Goal: Task Accomplishment & Management: Manage account settings

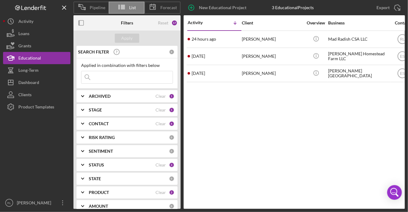
scroll to position [656, 0]
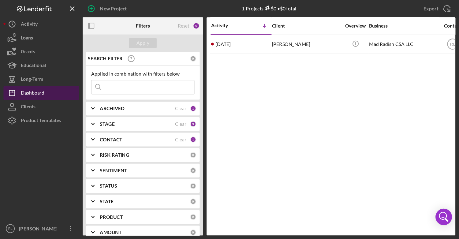
scroll to position [656, 0]
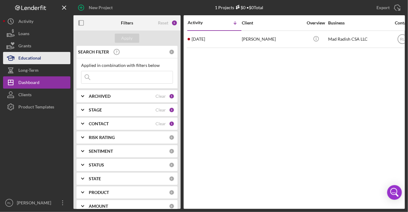
click at [40, 58] on div "Educational" at bounding box center [29, 59] width 23 height 14
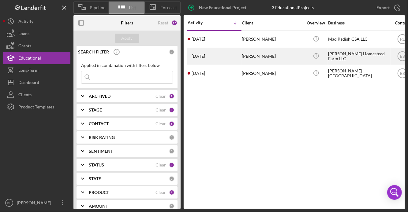
click at [337, 62] on div "[PERSON_NAME] Homestead Farm LLC" at bounding box center [358, 56] width 61 height 16
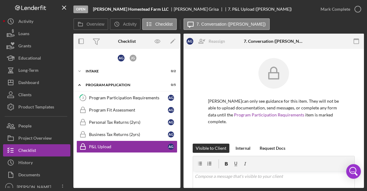
scroll to position [487, 0]
click at [136, 96] on div "Program Participation Requirements" at bounding box center [128, 98] width 79 height 5
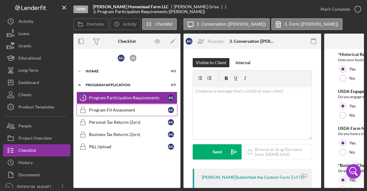
click at [130, 109] on div "Program Fit Assessment" at bounding box center [128, 110] width 79 height 5
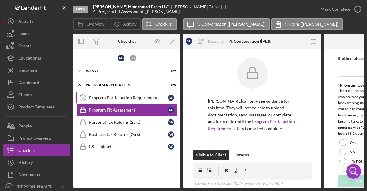
click at [146, 99] on div "Program Participation Requirements" at bounding box center [128, 98] width 79 height 5
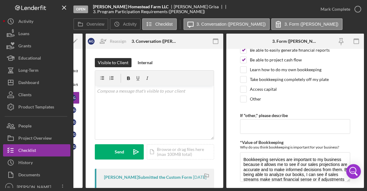
scroll to position [386, 0]
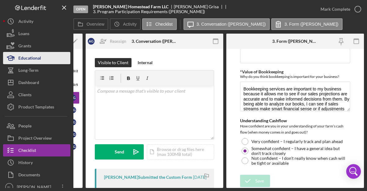
click at [35, 55] on div "Educational" at bounding box center [29, 59] width 23 height 14
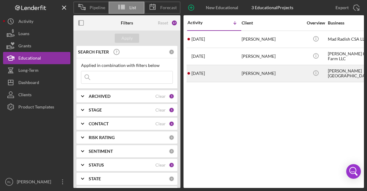
click at [235, 79] on div "[DATE] [PERSON_NAME]" at bounding box center [215, 74] width 54 height 16
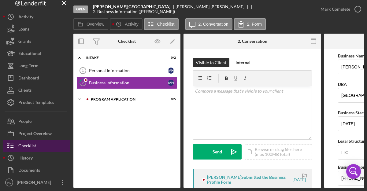
scroll to position [5, 0]
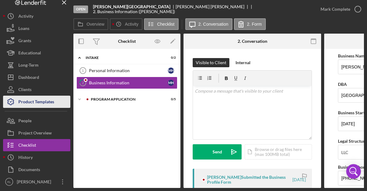
click at [38, 106] on div "Product Templates" at bounding box center [36, 103] width 36 height 14
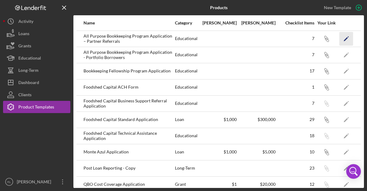
click at [345, 40] on polygon "button" at bounding box center [346, 39] width 4 height 4
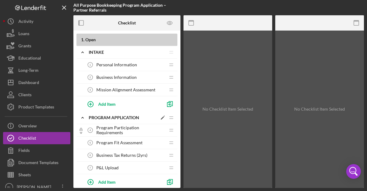
click at [163, 118] on polygon at bounding box center [162, 118] width 3 height 3
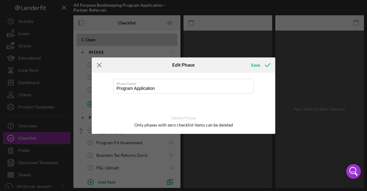
click at [96, 65] on icon "Icon/Menu Close" at bounding box center [99, 65] width 15 height 15
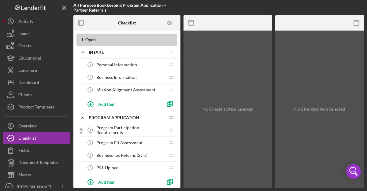
click at [100, 64] on span "Personal Information" at bounding box center [116, 64] width 41 height 5
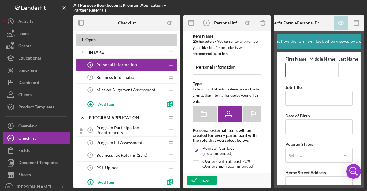
scroll to position [2, 0]
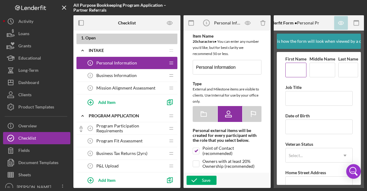
type textarea "<div><strong>Welcome! We're looking forward to working with you.</strong><br><b…"
click at [90, 129] on tspan "4" at bounding box center [91, 128] width 2 height 3
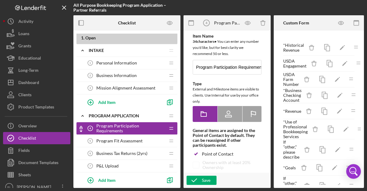
scroll to position [59, 0]
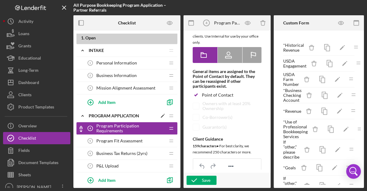
click at [171, 117] on icon "Icon/Drag" at bounding box center [171, 116] width 12 height 12
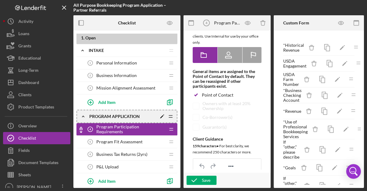
click at [162, 117] on polygon at bounding box center [161, 116] width 3 height 3
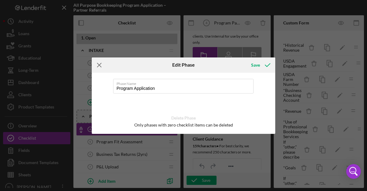
click at [99, 65] on line at bounding box center [99, 65] width 4 height 4
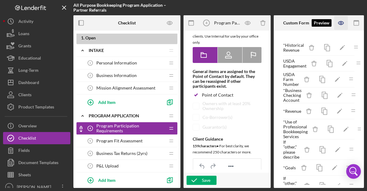
click at [342, 22] on icon "button" at bounding box center [342, 23] width 14 height 14
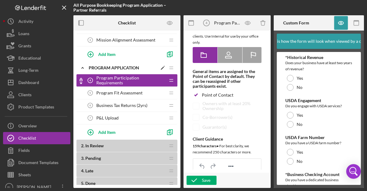
scroll to position [51, 0]
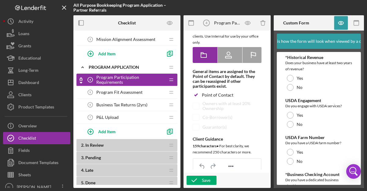
click at [86, 82] on icon "Program Participation Requirements 4" at bounding box center [90, 80] width 12 height 12
click at [161, 67] on icon "Icon/Edit" at bounding box center [162, 67] width 11 height 11
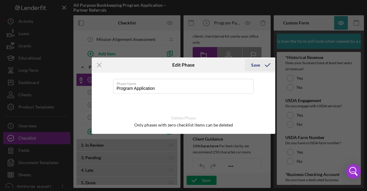
click at [260, 65] on div "Save" at bounding box center [255, 65] width 9 height 12
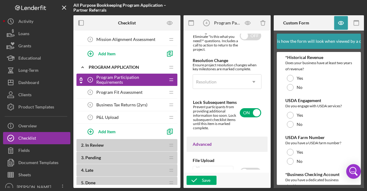
scroll to position [501, 0]
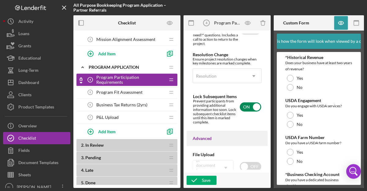
click at [246, 111] on input "checkbox" at bounding box center [250, 107] width 21 height 9
checkbox input "false"
click at [196, 179] on icon "button" at bounding box center [194, 180] width 15 height 15
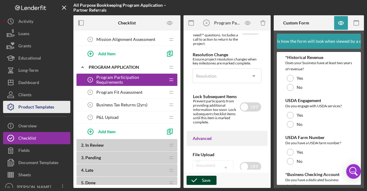
click at [38, 105] on div "Product Templates" at bounding box center [36, 108] width 36 height 14
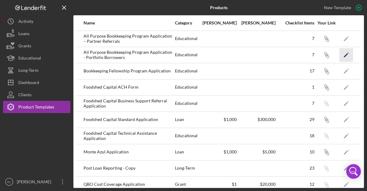
click at [347, 56] on icon "Icon/Edit" at bounding box center [347, 55] width 14 height 14
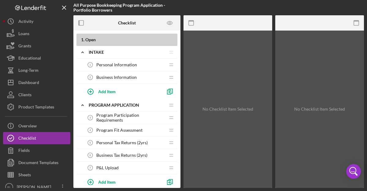
click at [129, 120] on span "Program Participation Requirements" at bounding box center [130, 118] width 69 height 10
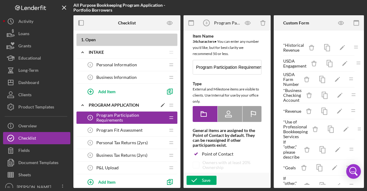
click at [124, 106] on div "Program Application" at bounding box center [123, 105] width 69 height 5
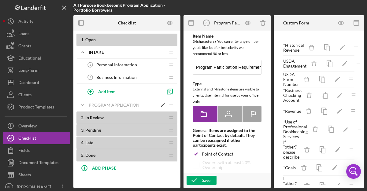
click at [108, 105] on div "Program Application" at bounding box center [123, 105] width 69 height 5
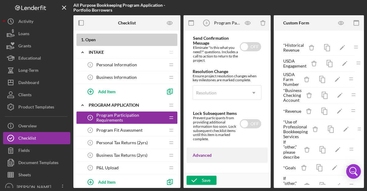
scroll to position [486, 0]
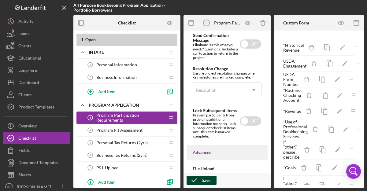
click at [206, 180] on div "Save" at bounding box center [206, 180] width 9 height 9
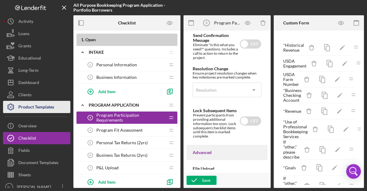
click at [47, 110] on div "Product Templates" at bounding box center [36, 108] width 36 height 14
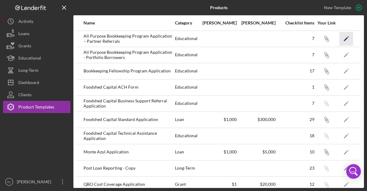
click at [344, 39] on icon "Icon/Edit" at bounding box center [347, 39] width 14 height 14
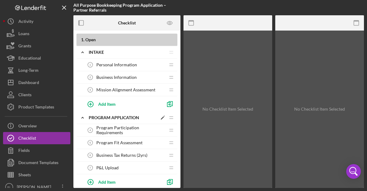
click at [125, 118] on div "Program Application" at bounding box center [123, 117] width 69 height 5
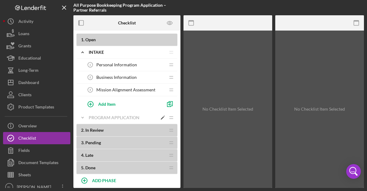
click at [126, 119] on div "Program Application" at bounding box center [123, 117] width 69 height 5
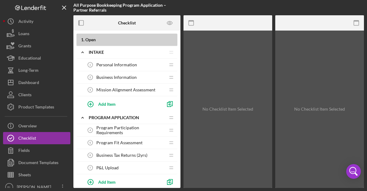
click at [126, 130] on span "Program Participation Requirements" at bounding box center [130, 131] width 69 height 10
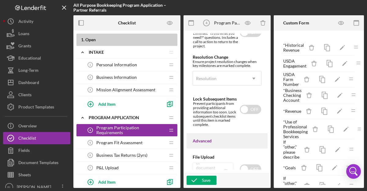
scroll to position [499, 0]
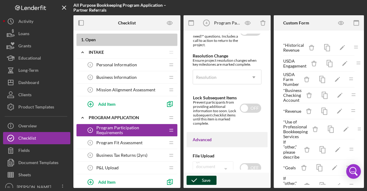
click at [201, 182] on icon "button" at bounding box center [194, 180] width 15 height 15
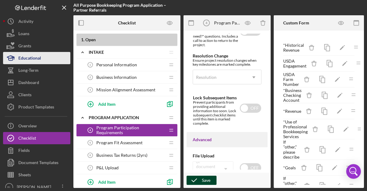
click at [39, 58] on div "Educational" at bounding box center [29, 59] width 23 height 14
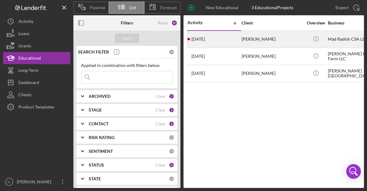
click at [249, 40] on div "[PERSON_NAME]" at bounding box center [272, 39] width 61 height 16
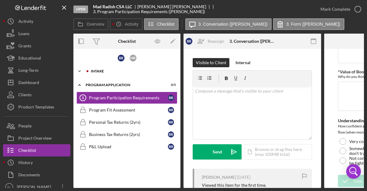
click at [97, 71] on div "Intake" at bounding box center [132, 71] width 82 height 4
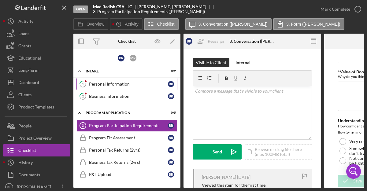
click at [120, 85] on div "Personal Information" at bounding box center [128, 84] width 79 height 5
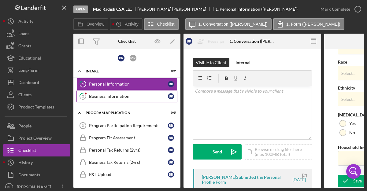
click at [133, 98] on div "Business Information" at bounding box center [128, 96] width 79 height 5
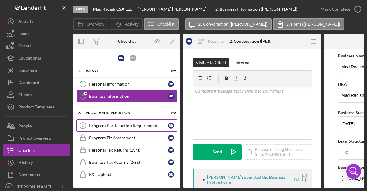
click at [124, 126] on div "Program Participation Requirements" at bounding box center [128, 125] width 79 height 5
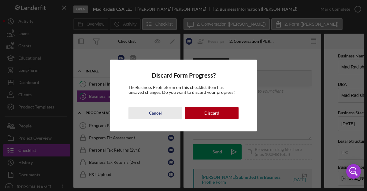
click at [164, 114] on button "Cancel" at bounding box center [156, 113] width 54 height 12
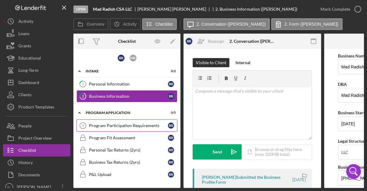
click at [124, 123] on link "Program Participation Requirements 3 Program Participation Requirements B R" at bounding box center [127, 126] width 101 height 12
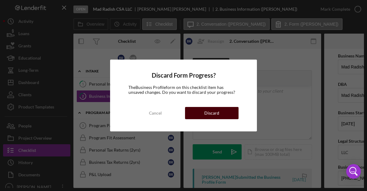
click at [197, 114] on button "Discard" at bounding box center [212, 113] width 54 height 12
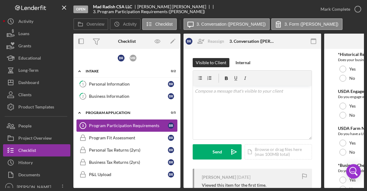
click at [126, 126] on div "Program Participation Requirements" at bounding box center [128, 125] width 79 height 5
click at [122, 138] on div "Program Fit Assessment" at bounding box center [128, 138] width 79 height 5
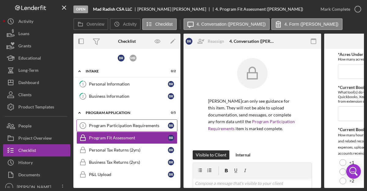
click at [122, 130] on link "Program Participation Requirements 3 Program Participation Requirements B R" at bounding box center [127, 126] width 101 height 12
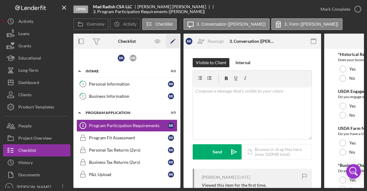
click at [172, 42] on polygon "button" at bounding box center [173, 42] width 4 height 4
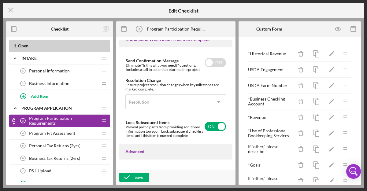
scroll to position [420, 0]
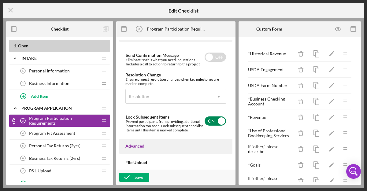
click at [210, 122] on input "checkbox" at bounding box center [215, 121] width 21 height 9
checkbox input "false"
click at [141, 175] on div "Save" at bounding box center [139, 177] width 9 height 9
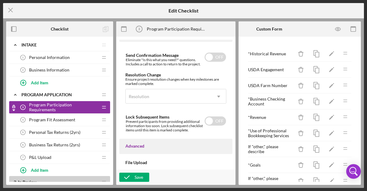
scroll to position [0, 0]
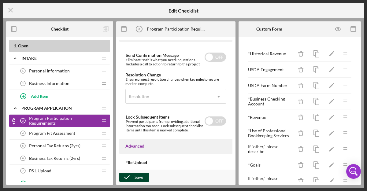
click at [133, 178] on icon "button" at bounding box center [126, 177] width 15 height 15
